Goal: Use online tool/utility: Use online tool/utility

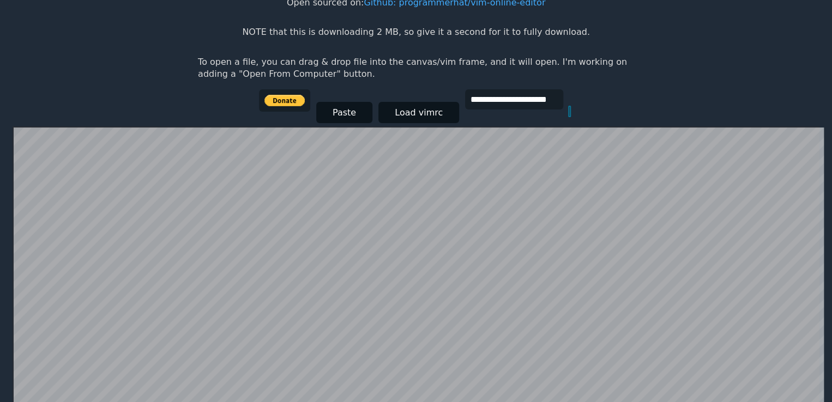
scroll to position [211, 0]
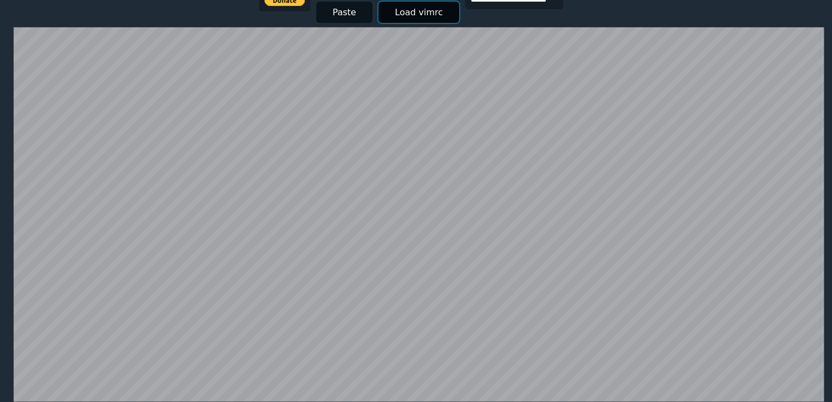
click at [409, 14] on button "Load vimrc" at bounding box center [418, 12] width 81 height 21
click at [316, 13] on button "Paste" at bounding box center [344, 12] width 56 height 21
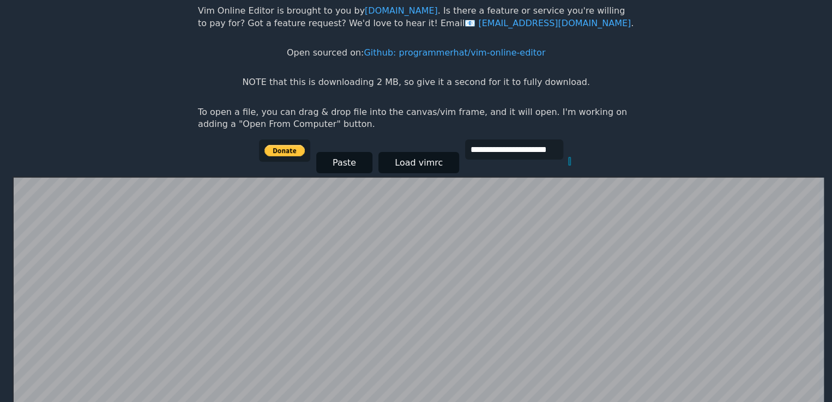
scroll to position [0, 0]
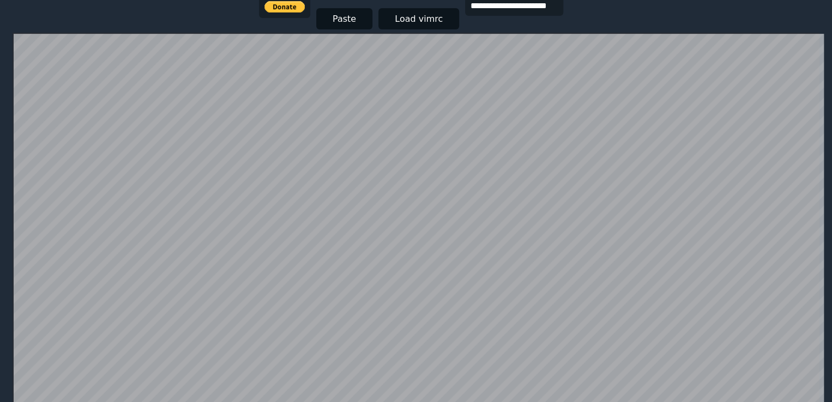
scroll to position [171, 0]
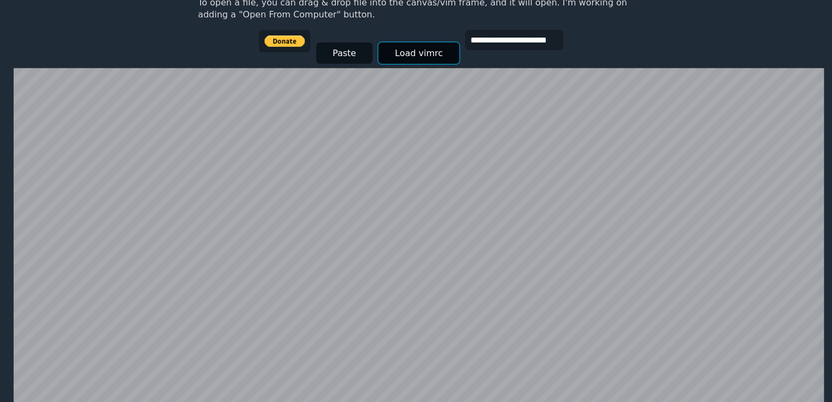
click at [402, 54] on button "Load vimrc" at bounding box center [418, 53] width 81 height 21
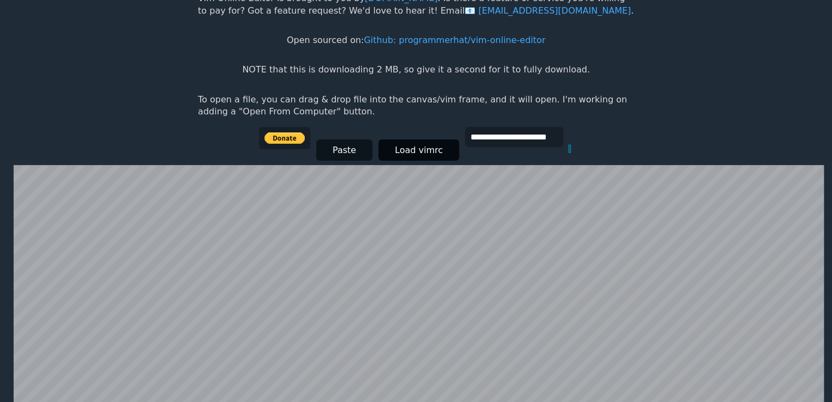
scroll to position [65, 0]
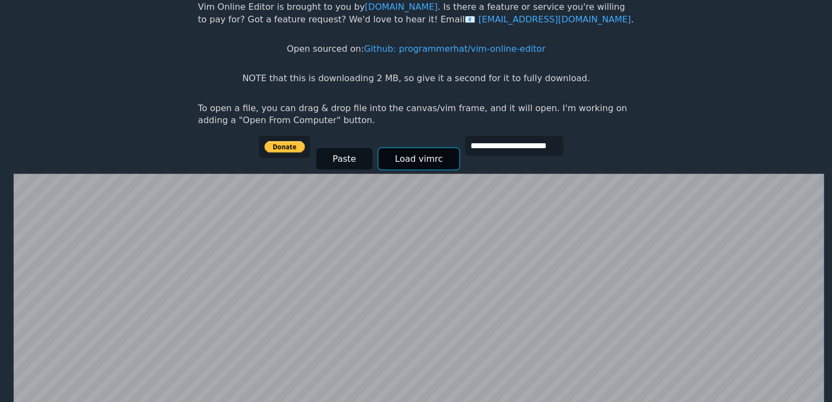
click at [393, 156] on button "Load vimrc" at bounding box center [418, 158] width 81 height 21
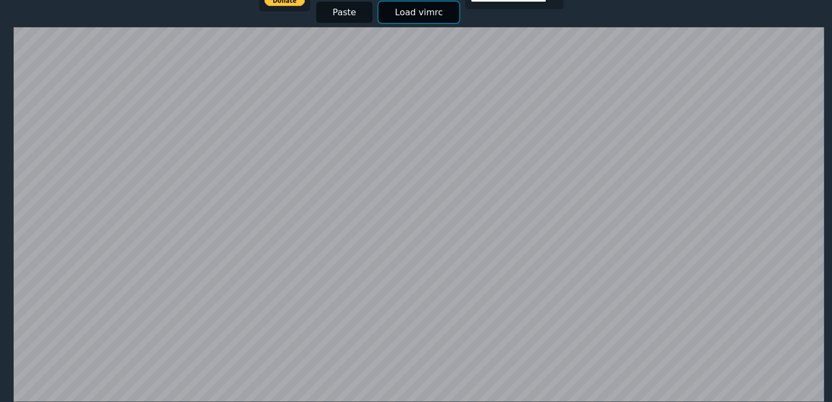
click at [405, 16] on button "Load vimrc" at bounding box center [418, 12] width 81 height 21
drag, startPoint x: 427, startPoint y: 23, endPoint x: 411, endPoint y: 10, distance: 20.5
click at [411, 10] on div "**********" at bounding box center [416, 7] width 314 height 37
click at [411, 10] on button "Load vimrc" at bounding box center [418, 12] width 81 height 21
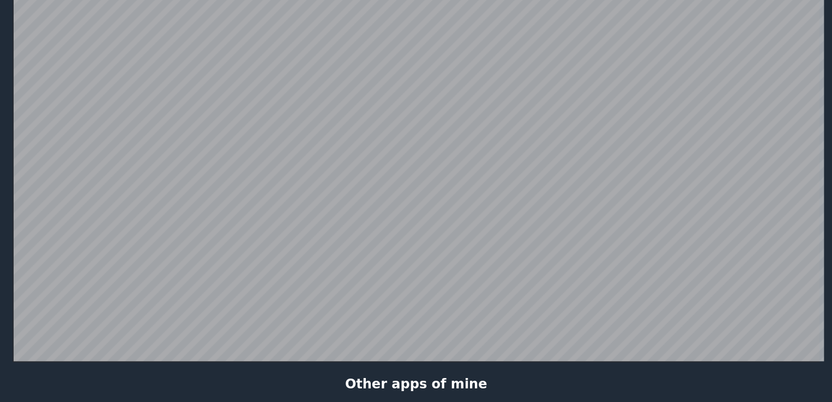
scroll to position [0, 0]
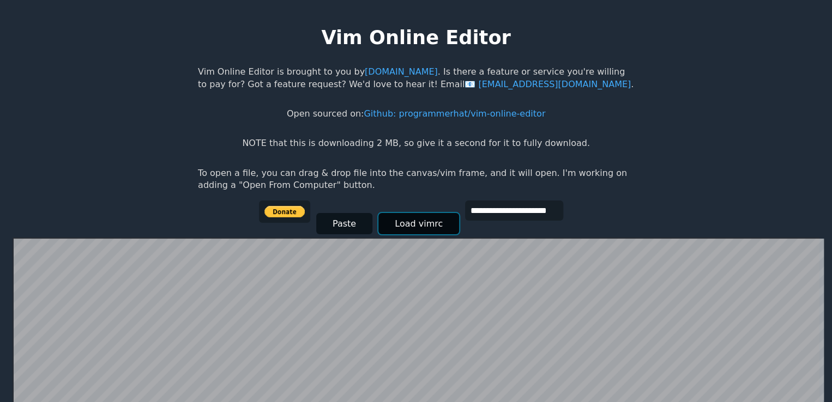
click at [405, 217] on button "Load vimrc" at bounding box center [418, 223] width 81 height 21
click at [331, 213] on button "Paste" at bounding box center [344, 223] width 56 height 21
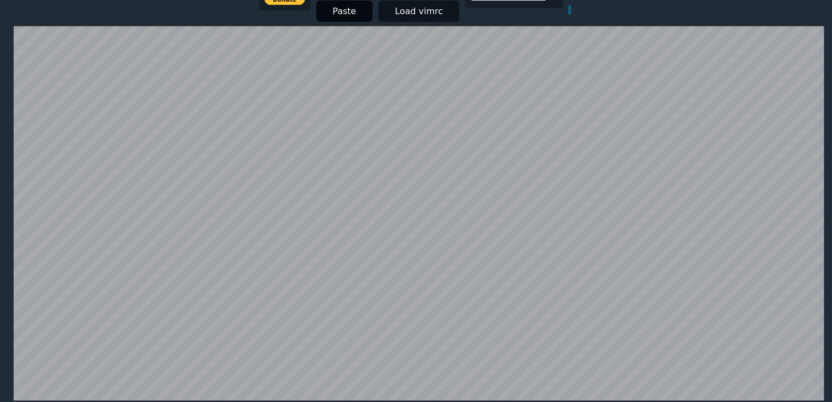
scroll to position [211, 0]
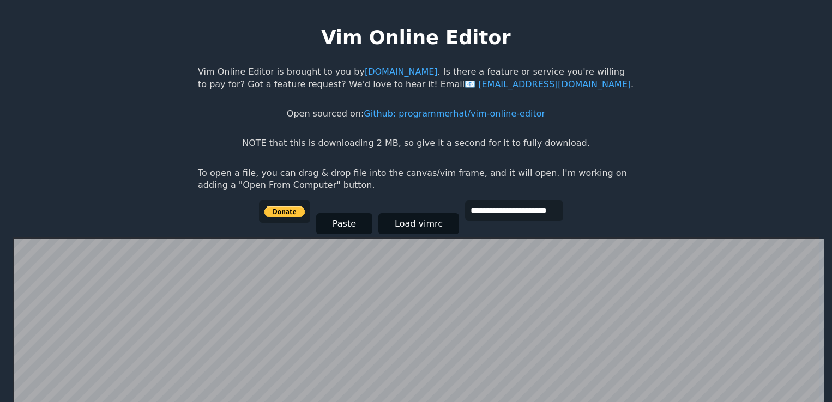
scroll to position [211, 0]
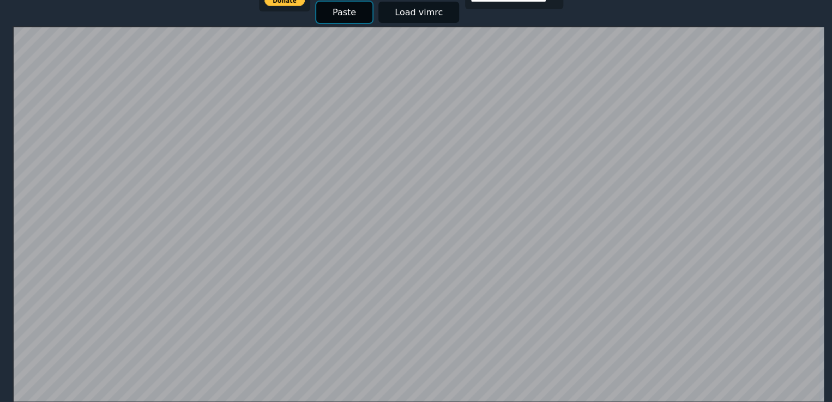
click at [335, 13] on button "Paste" at bounding box center [344, 12] width 56 height 21
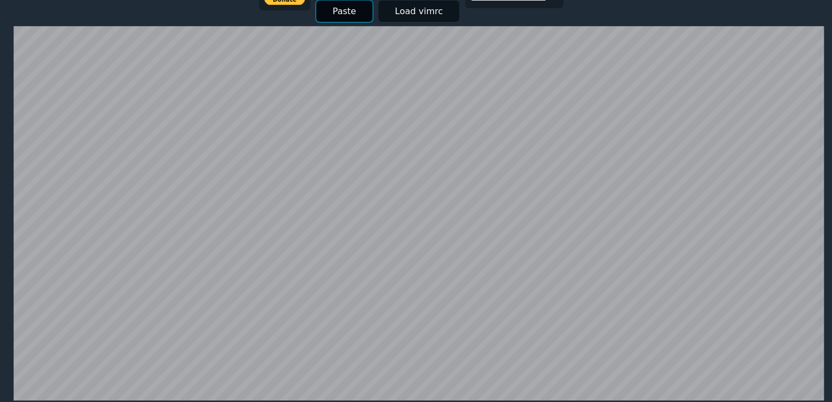
click at [320, 11] on button "Paste" at bounding box center [344, 11] width 56 height 21
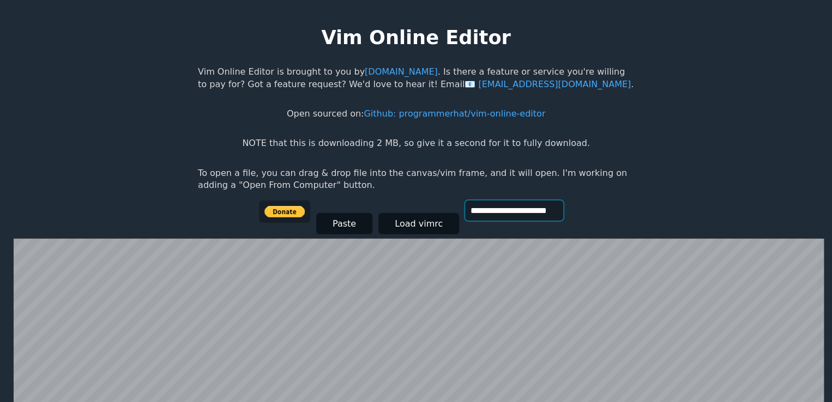
click at [499, 211] on input "**********" at bounding box center [514, 211] width 98 height 20
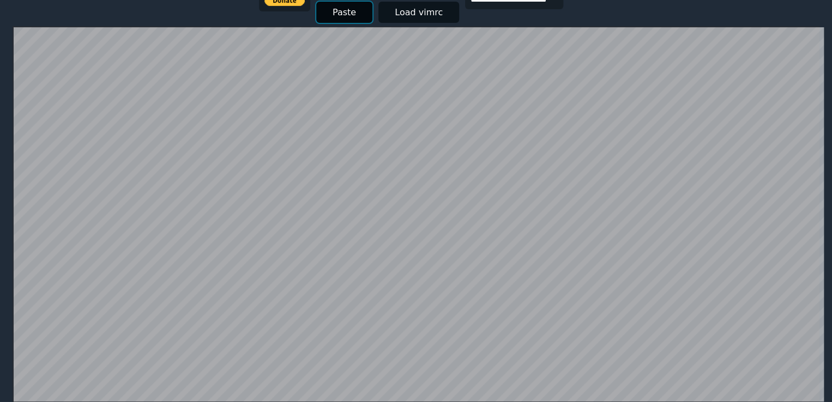
click at [343, 13] on button "Paste" at bounding box center [344, 12] width 56 height 21
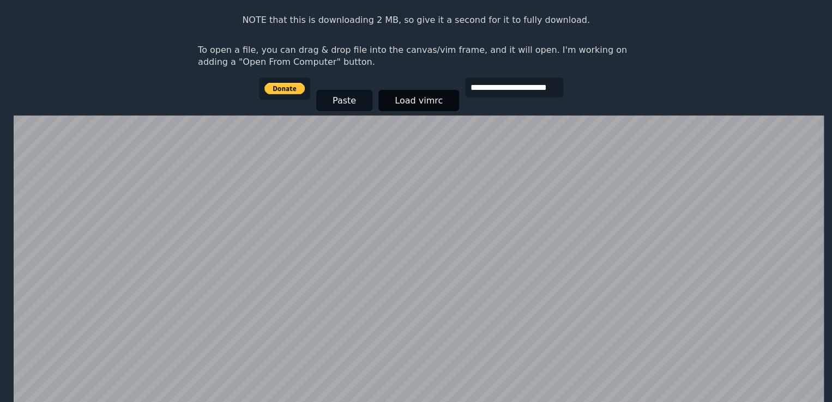
scroll to position [120, 0]
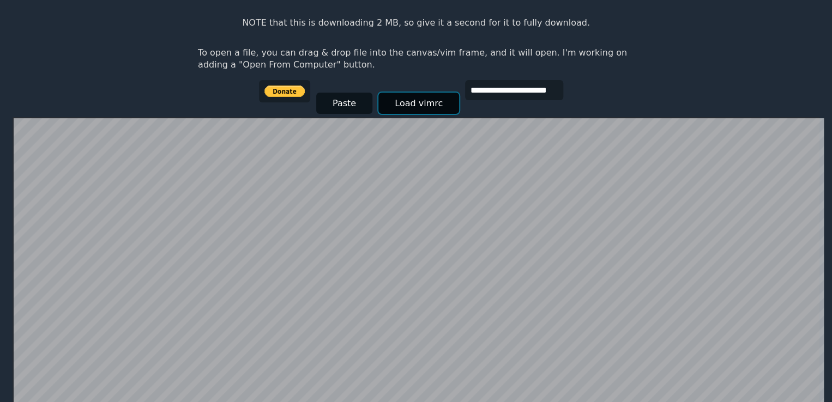
click at [403, 104] on button "Load vimrc" at bounding box center [418, 103] width 81 height 21
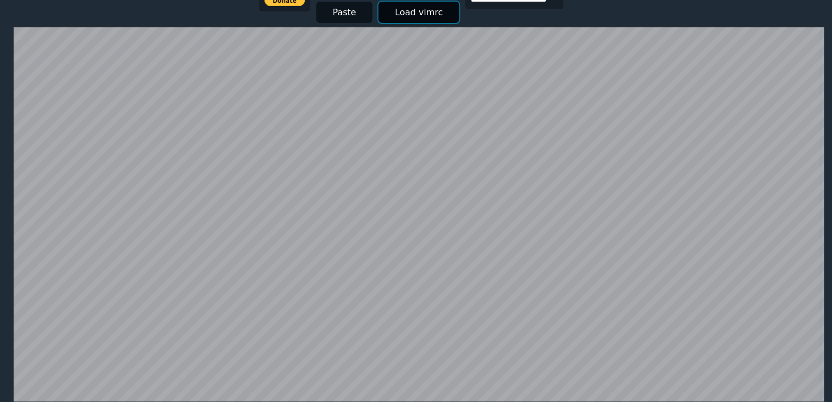
click at [399, 14] on button "Load vimrc" at bounding box center [418, 12] width 81 height 21
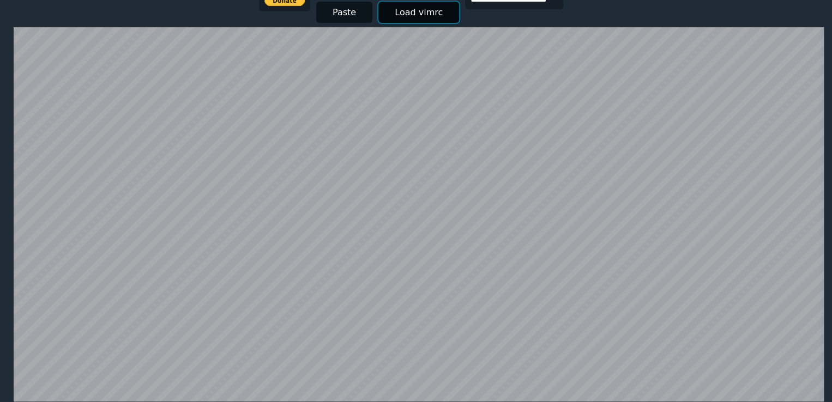
click at [399, 14] on button "Load vimrc" at bounding box center [418, 12] width 81 height 21
click at [423, 19] on button "Load vimrc" at bounding box center [418, 12] width 81 height 21
